Goal: Information Seeking & Learning: Learn about a topic

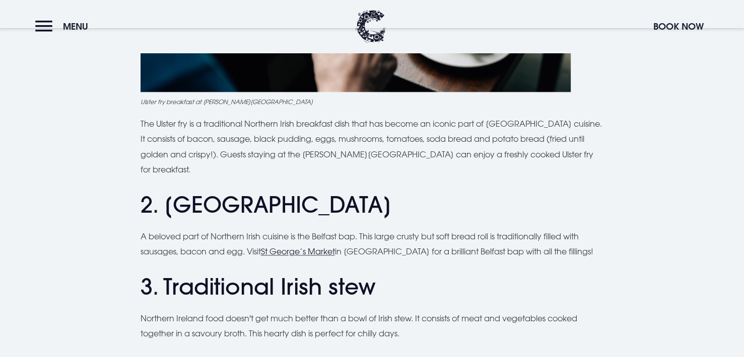
scroll to position [750, 0]
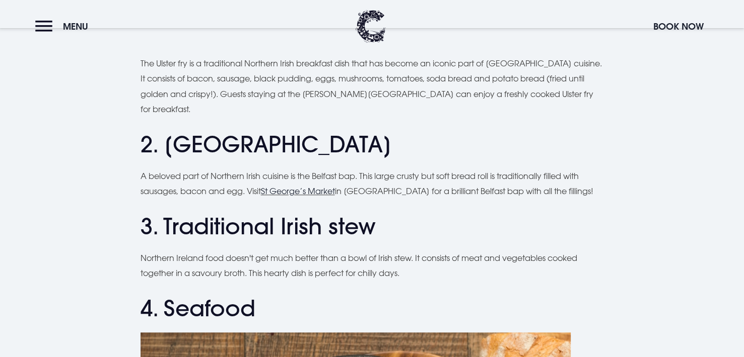
click at [224, 131] on h2 "2. [GEOGRAPHIC_DATA]" at bounding box center [371, 144] width 463 height 27
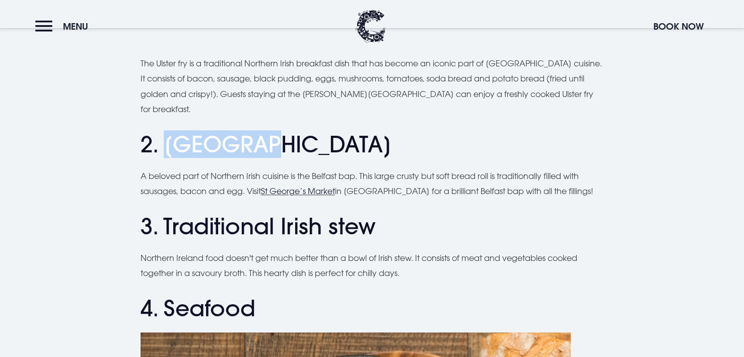
click at [224, 131] on h2 "2. [GEOGRAPHIC_DATA]" at bounding box center [371, 144] width 463 height 27
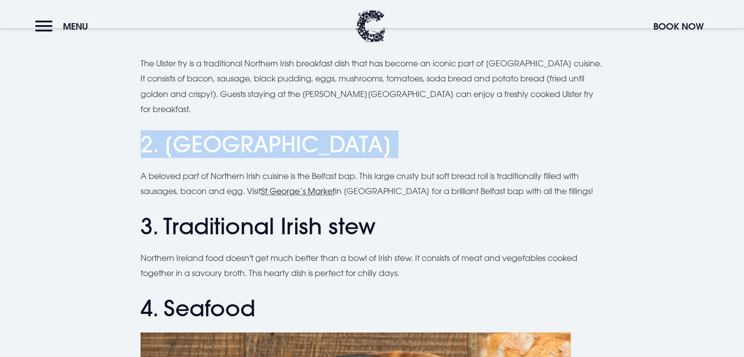
click at [224, 131] on h2 "2. [GEOGRAPHIC_DATA]" at bounding box center [371, 144] width 463 height 27
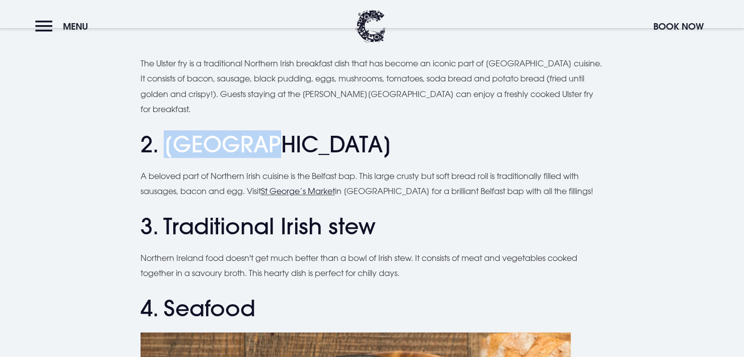
click at [224, 131] on h2 "2. [GEOGRAPHIC_DATA]" at bounding box center [371, 144] width 463 height 27
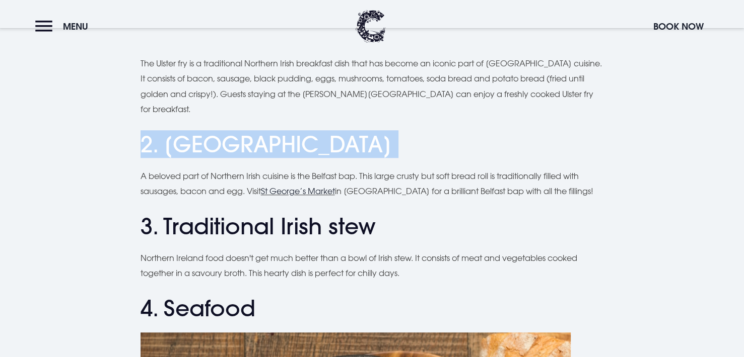
click at [224, 131] on h2 "2. [GEOGRAPHIC_DATA]" at bounding box center [371, 144] width 463 height 27
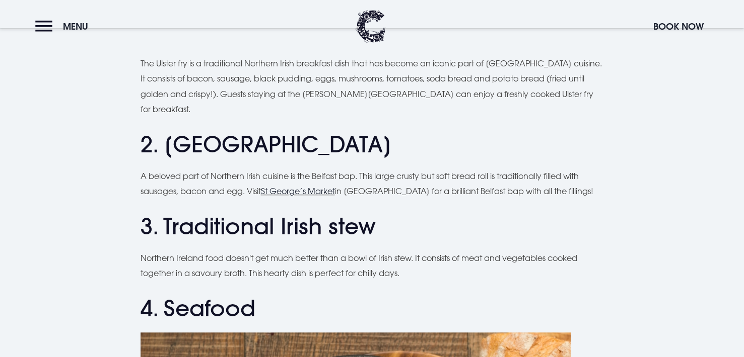
click at [224, 131] on h2 "2. [GEOGRAPHIC_DATA]" at bounding box center [371, 144] width 463 height 27
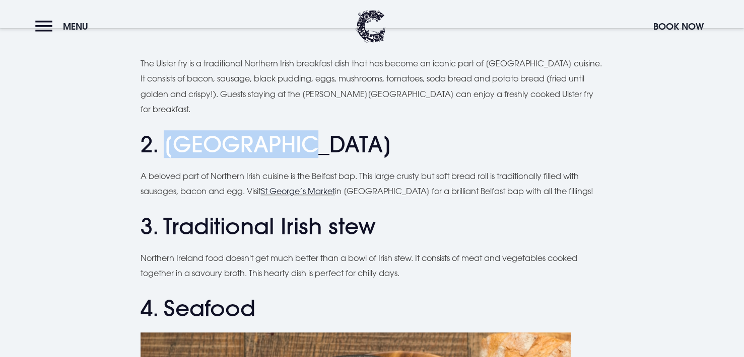
drag, startPoint x: 224, startPoint y: 105, endPoint x: 248, endPoint y: 105, distance: 24.2
click at [248, 131] on h2 "2. [GEOGRAPHIC_DATA]" at bounding box center [371, 144] width 463 height 27
copy h2 "Belfast bap"
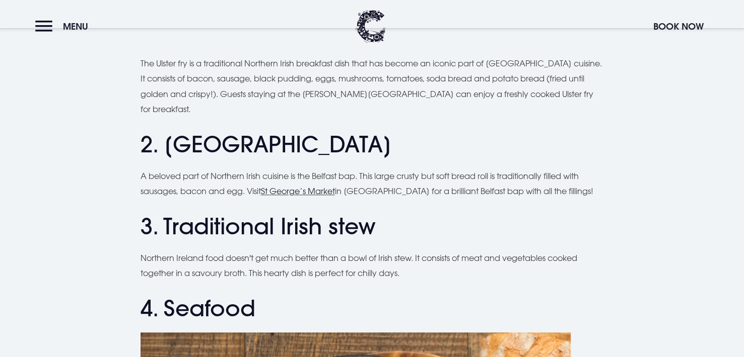
click at [204, 213] on h2 "3. Traditional Irish stew" at bounding box center [371, 226] width 463 height 27
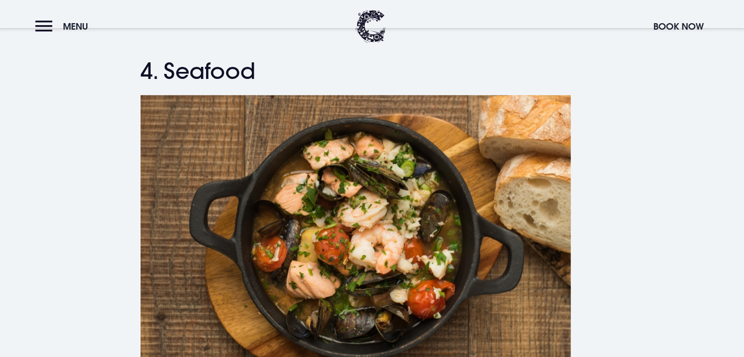
scroll to position [951, 0]
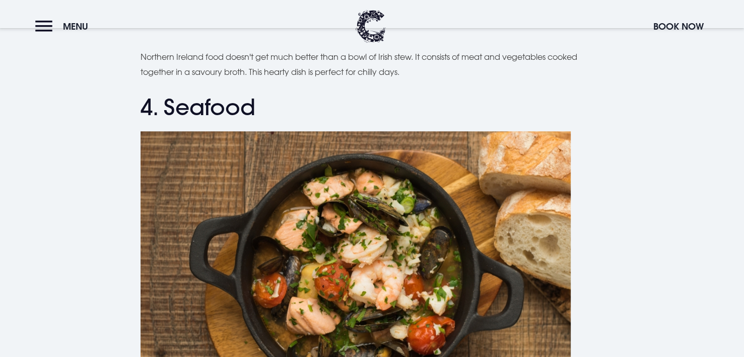
click at [229, 94] on h2 "4. Seafood" at bounding box center [371, 107] width 463 height 27
copy h2 "Seafood"
click at [367, 194] on img at bounding box center [355, 274] width 430 height 286
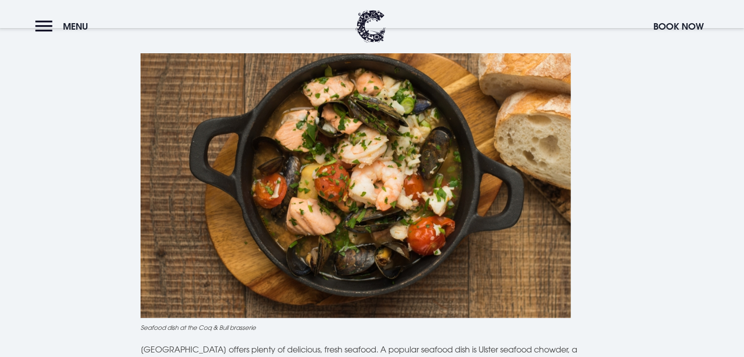
scroll to position [1052, 0]
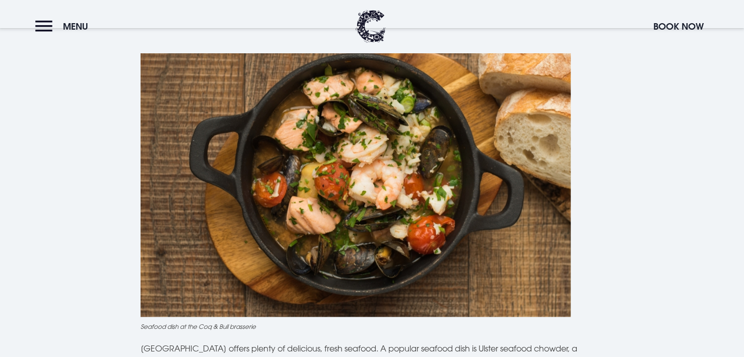
click at [400, 219] on img at bounding box center [355, 174] width 430 height 286
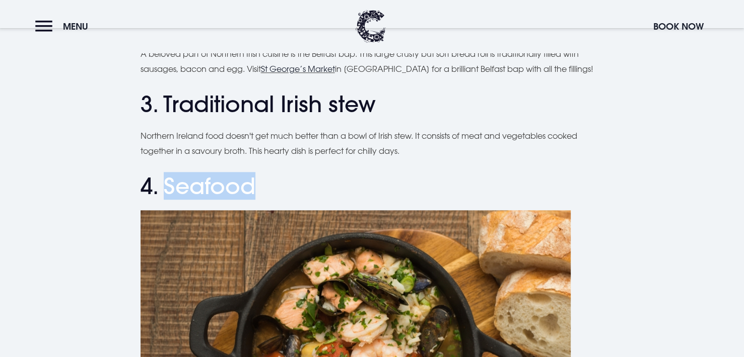
scroll to position [958, 0]
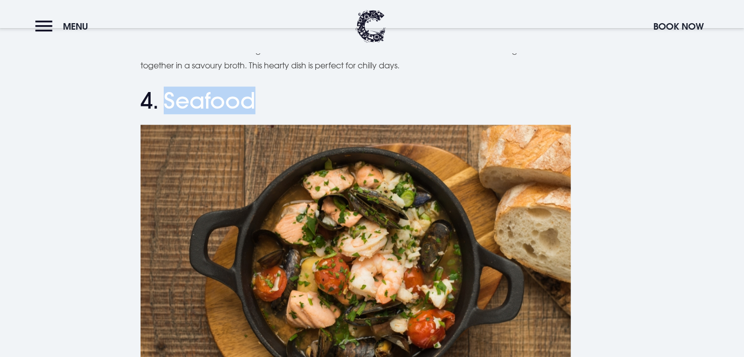
click at [454, 291] on img at bounding box center [355, 268] width 430 height 286
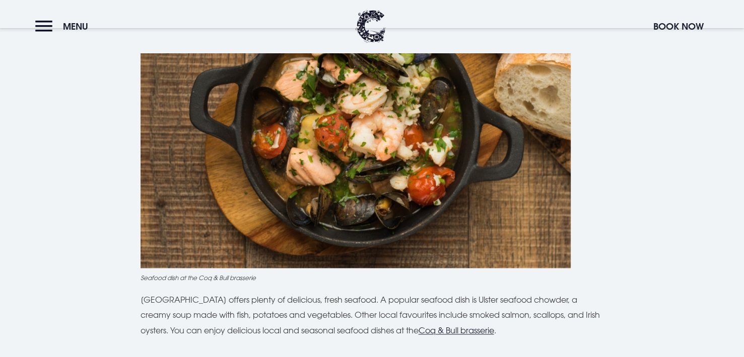
scroll to position [1159, 0]
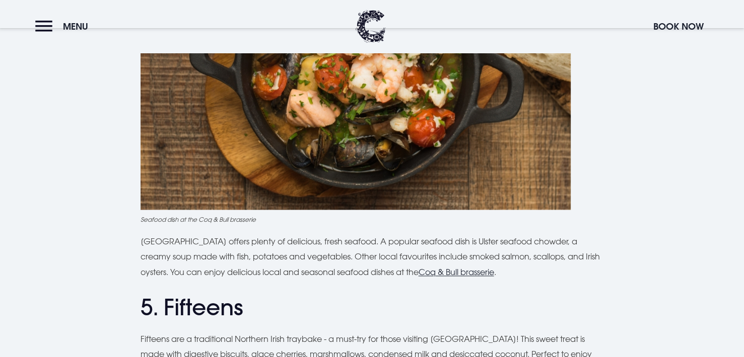
click at [419, 295] on h2 "5. Fifteens" at bounding box center [371, 308] width 463 height 27
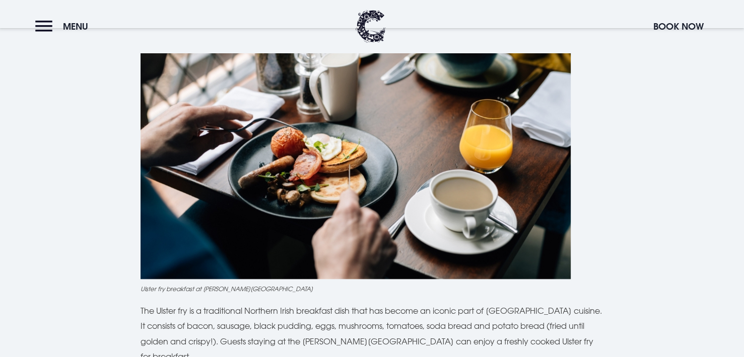
scroll to position [520, 0]
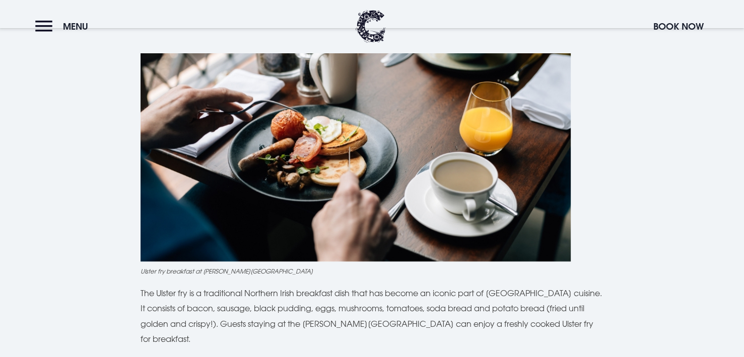
click at [187, 288] on p "The Ulster fry is a traditional Northern Irish breakfast dish that has become a…" at bounding box center [371, 316] width 463 height 61
click at [167, 288] on p "The Ulster fry is a traditional Northern Irish breakfast dish that has become a…" at bounding box center [371, 316] width 463 height 61
click at [214, 287] on p "The Ulster fry is a traditional Northern Irish breakfast dish that has become a…" at bounding box center [371, 316] width 463 height 61
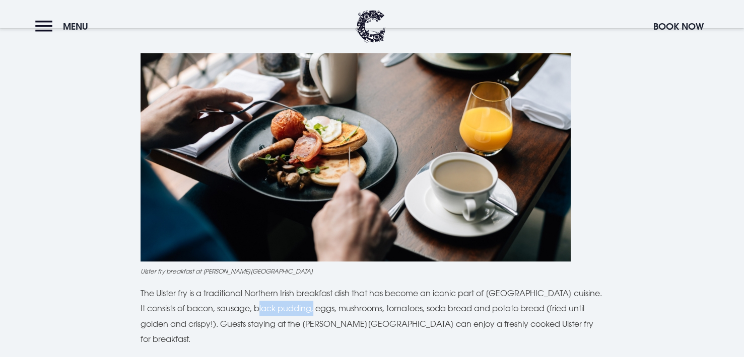
drag, startPoint x: 214, startPoint y: 287, endPoint x: 252, endPoint y: 287, distance: 37.8
click at [252, 287] on p "The Ulster fry is a traditional Northern Irish breakfast dish that has become a…" at bounding box center [371, 316] width 463 height 61
click at [274, 286] on p "The Ulster fry is a traditional Northern Irish breakfast dish that has become a…" at bounding box center [371, 316] width 463 height 61
click at [301, 288] on p "The Ulster fry is a traditional Northern Irish breakfast dish that has become a…" at bounding box center [371, 316] width 463 height 61
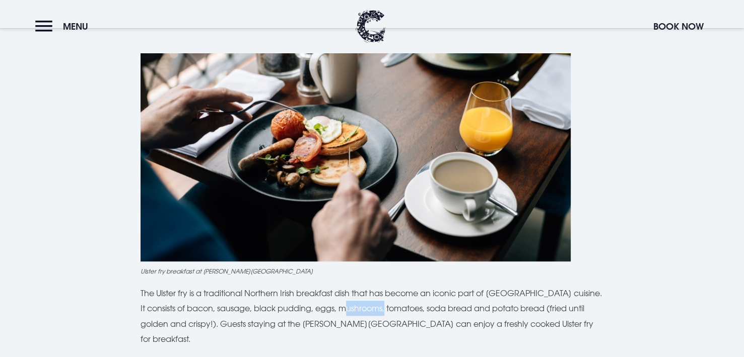
click at [301, 288] on p "The Ulster fry is a traditional Northern Irish breakfast dish that has become a…" at bounding box center [371, 316] width 463 height 61
click at [336, 286] on p "The Ulster fry is a traditional Northern Irish breakfast dish that has become a…" at bounding box center [371, 316] width 463 height 61
click at [378, 286] on p "The Ulster fry is a traditional Northern Irish breakfast dish that has become a…" at bounding box center [371, 316] width 463 height 61
drag, startPoint x: 378, startPoint y: 284, endPoint x: 398, endPoint y: 284, distance: 20.1
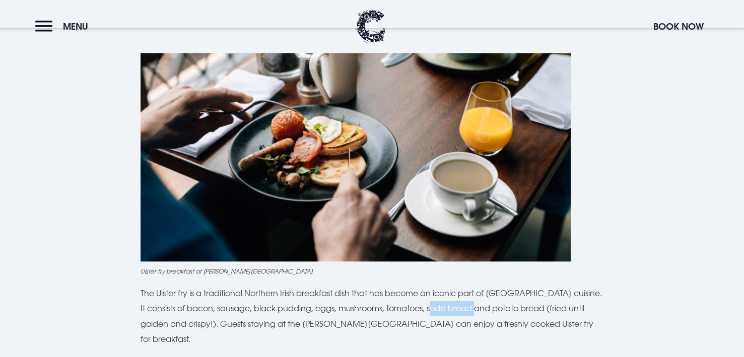
click at [398, 286] on p "The Ulster fry is a traditional Northern Irish breakfast dish that has become a…" at bounding box center [371, 316] width 463 height 61
click at [437, 291] on p "The Ulster fry is a traditional Northern Irish breakfast dish that has become a…" at bounding box center [371, 316] width 463 height 61
drag, startPoint x: 437, startPoint y: 291, endPoint x: 459, endPoint y: 290, distance: 21.7
click at [459, 290] on p "The Ulster fry is a traditional Northern Irish breakfast dish that has become a…" at bounding box center [371, 316] width 463 height 61
click at [497, 286] on p "The Ulster fry is a traditional Northern Irish breakfast dish that has become a…" at bounding box center [371, 316] width 463 height 61
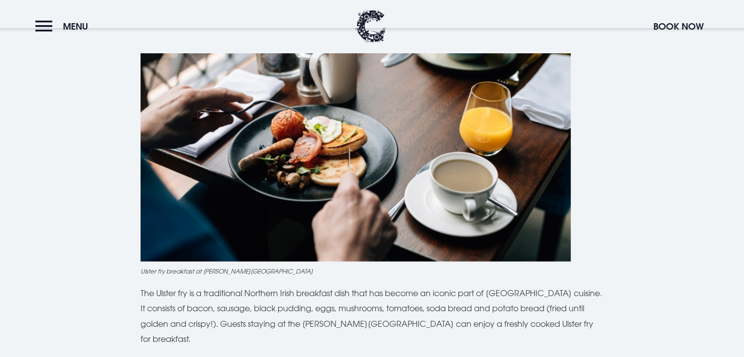
drag, startPoint x: 384, startPoint y: 285, endPoint x: 380, endPoint y: 269, distance: 16.6
click at [382, 286] on p "The Ulster fry is a traditional Northern Irish breakfast dish that has become a…" at bounding box center [371, 316] width 463 height 61
click at [380, 286] on p "The Ulster fry is a traditional Northern Irish breakfast dish that has become a…" at bounding box center [371, 316] width 463 height 61
click at [383, 288] on p "The Ulster fry is a traditional Northern Irish breakfast dish that has become a…" at bounding box center [371, 316] width 463 height 61
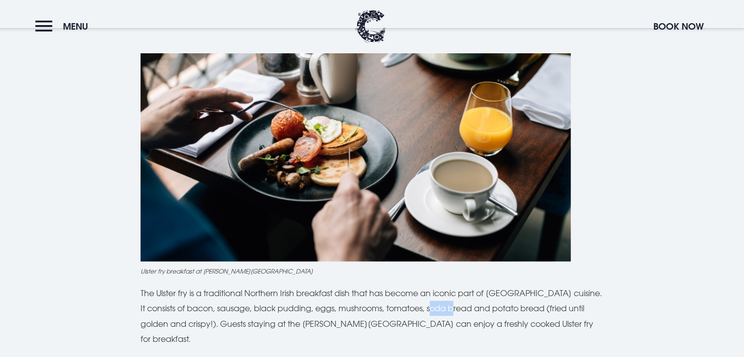
click at [381, 287] on p "The Ulster fry is a traditional Northern Irish breakfast dish that has become a…" at bounding box center [371, 316] width 463 height 61
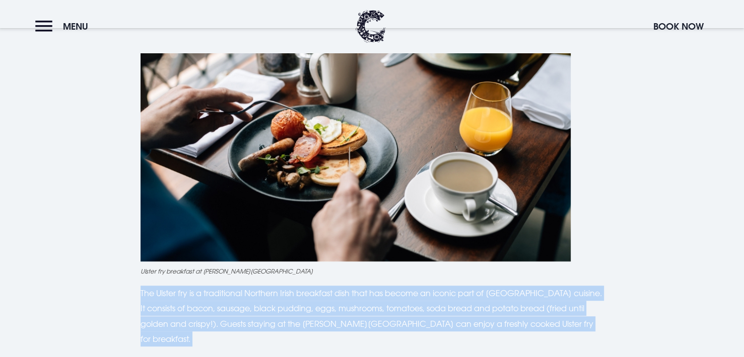
click at [381, 287] on p "The Ulster fry is a traditional Northern Irish breakfast dish that has become a…" at bounding box center [371, 316] width 463 height 61
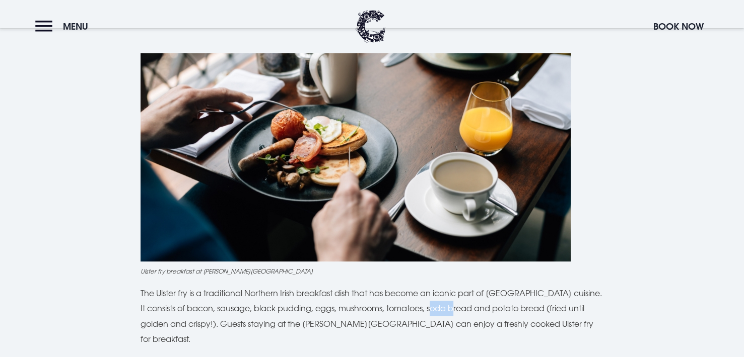
click at [381, 287] on p "The Ulster fry is a traditional Northern Irish breakfast dish that has become a…" at bounding box center [371, 316] width 463 height 61
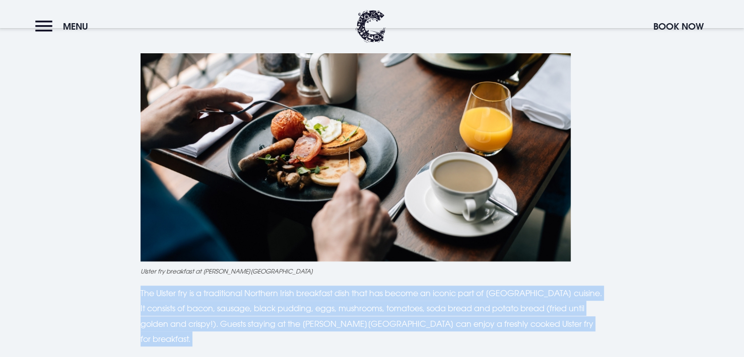
drag, startPoint x: 381, startPoint y: 287, endPoint x: 392, endPoint y: 290, distance: 11.4
click at [392, 290] on p "The Ulster fry is a traditional Northern Irish breakfast dish that has become a…" at bounding box center [371, 316] width 463 height 61
click at [385, 287] on p "The Ulster fry is a traditional Northern Irish breakfast dish that has become a…" at bounding box center [371, 316] width 463 height 61
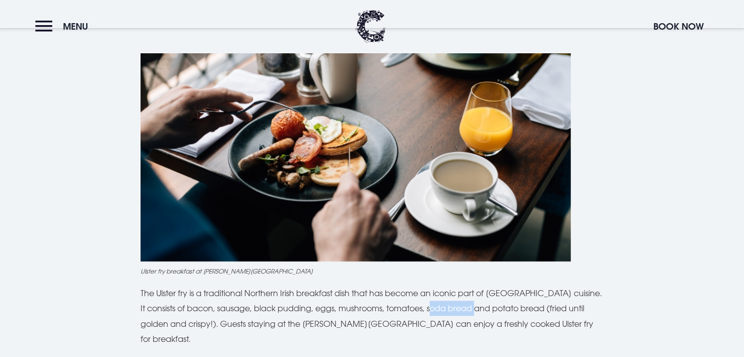
drag, startPoint x: 385, startPoint y: 287, endPoint x: 394, endPoint y: 287, distance: 8.6
click at [394, 287] on p "The Ulster fry is a traditional Northern Irish breakfast dish that has become a…" at bounding box center [371, 316] width 463 height 61
click at [554, 286] on p "The Ulster fry is a traditional Northern Irish breakfast dish that has become a…" at bounding box center [371, 316] width 463 height 61
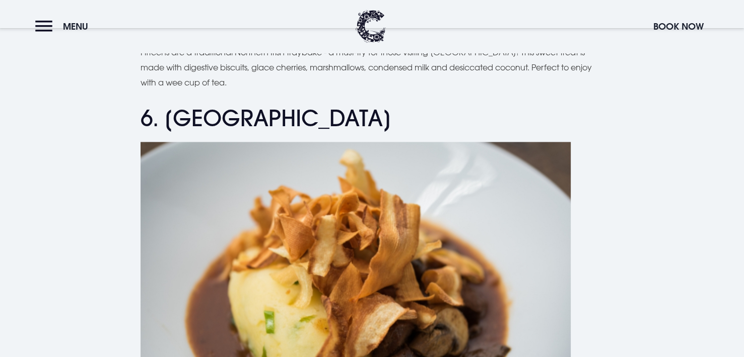
scroll to position [1426, 0]
